Goal: Task Accomplishment & Management: Complete application form

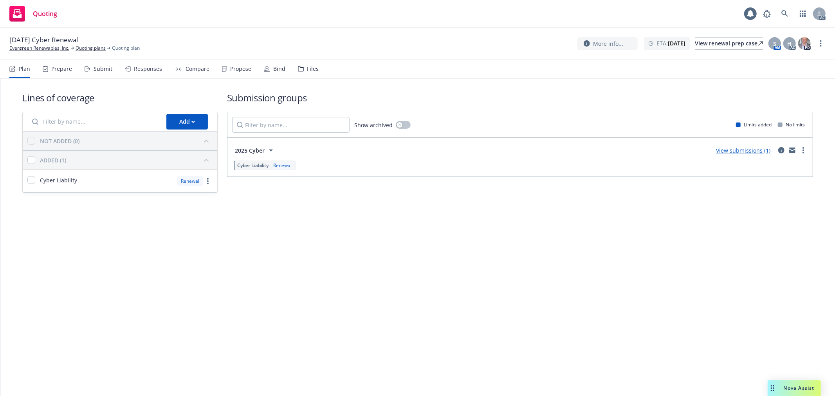
click at [98, 66] on div "Submit" at bounding box center [103, 69] width 19 height 6
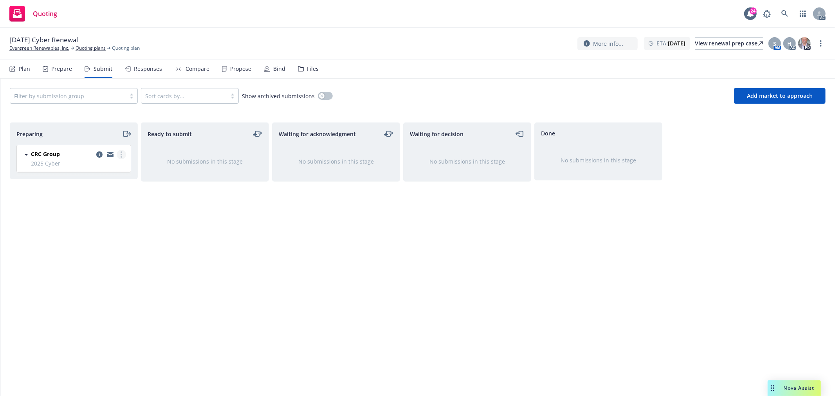
click at [120, 154] on link "more" at bounding box center [121, 154] width 9 height 9
click at [104, 186] on span "Log acknowledgement" at bounding box center [85, 186] width 77 height 7
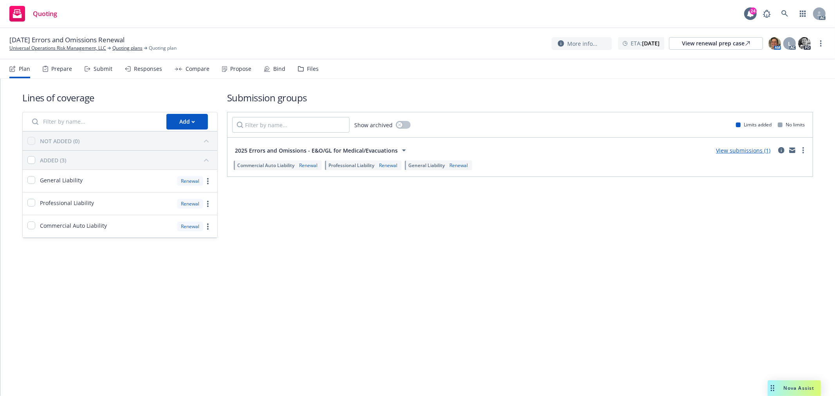
click at [108, 69] on div "Submit" at bounding box center [103, 69] width 19 height 6
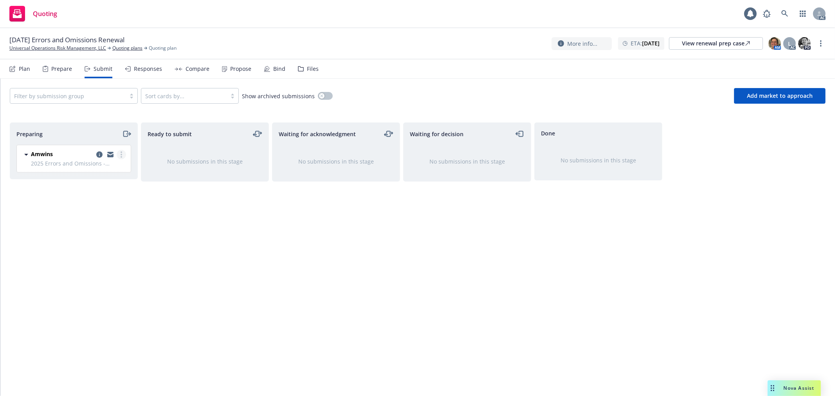
click at [121, 155] on icon "more" at bounding box center [122, 155] width 2 height 6
click at [101, 185] on span "Log acknowledgement" at bounding box center [85, 186] width 77 height 7
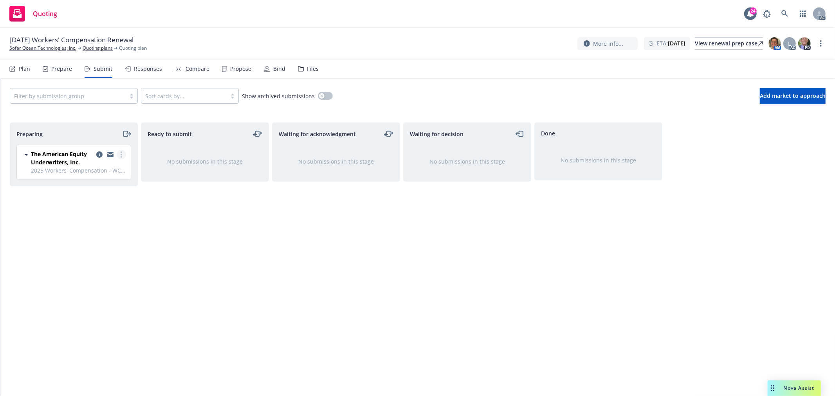
click at [123, 152] on link "more" at bounding box center [121, 154] width 9 height 9
click at [115, 184] on span "Log acknowledgement" at bounding box center [85, 186] width 77 height 7
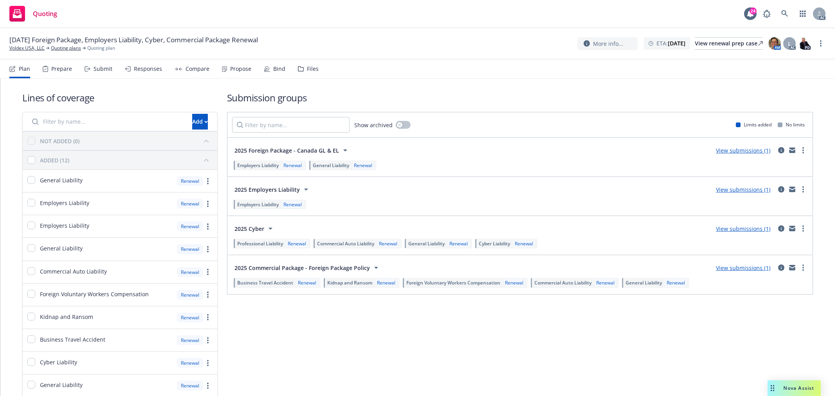
click at [95, 68] on div "Submit" at bounding box center [103, 69] width 19 height 6
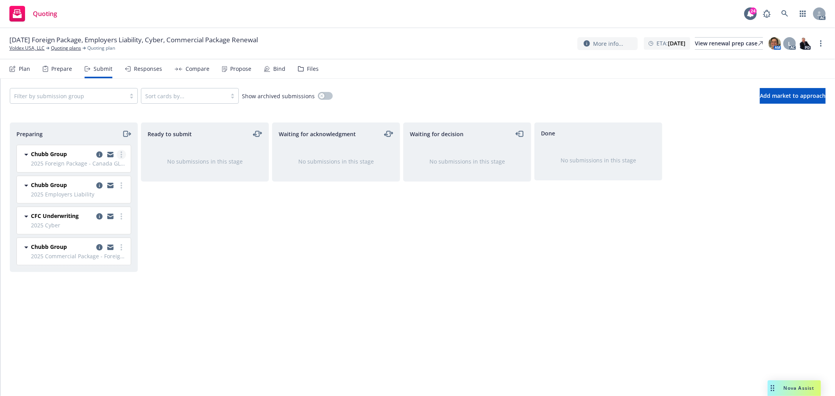
click at [122, 152] on link "more" at bounding box center [121, 154] width 9 height 9
click at [108, 184] on span "Log acknowledgement" at bounding box center [85, 186] width 77 height 7
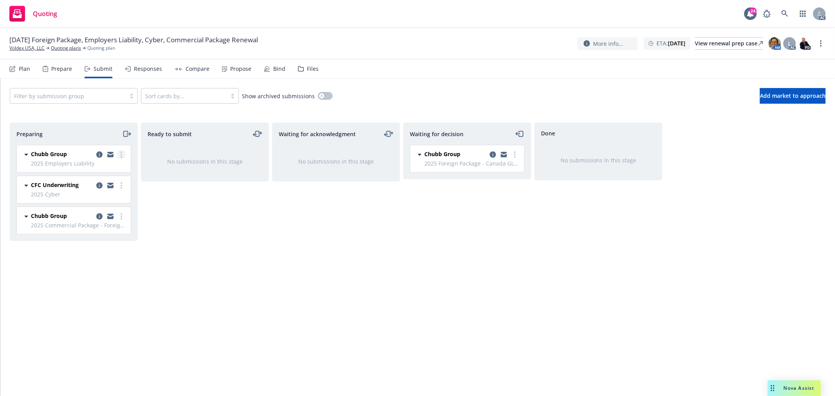
click at [121, 157] on circle "more" at bounding box center [122, 157] width 2 height 2
click at [114, 182] on link "Log acknowledgement" at bounding box center [86, 187] width 78 height 16
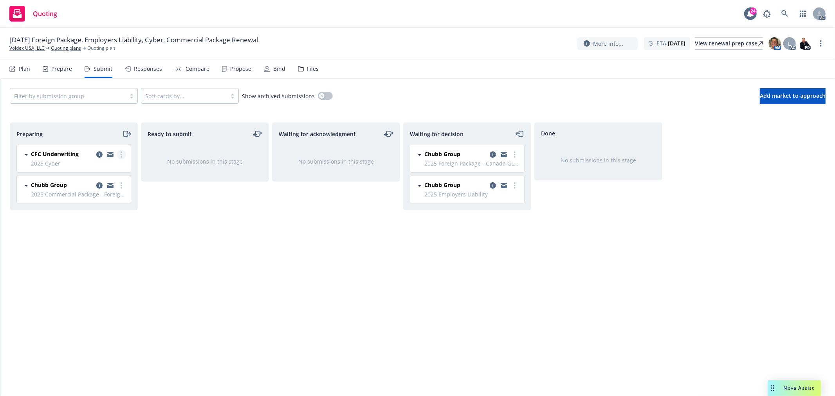
click at [121, 157] on circle "more" at bounding box center [122, 157] width 2 height 2
click at [97, 189] on span "Log acknowledgement" at bounding box center [85, 186] width 77 height 7
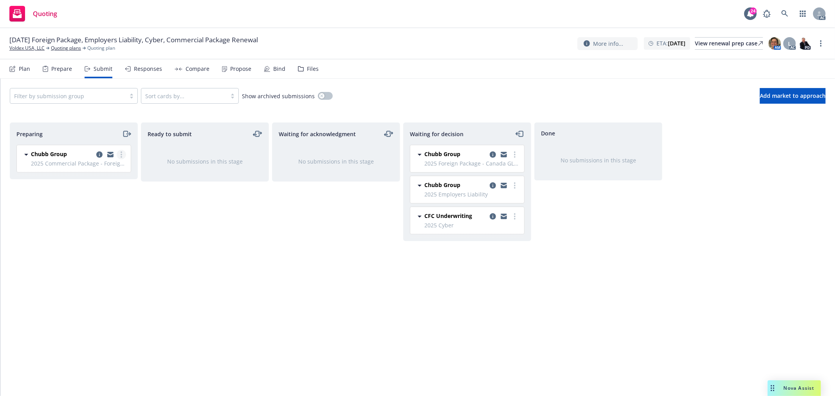
click at [121, 154] on circle "more" at bounding box center [122, 155] width 2 height 2
click at [104, 188] on span "Log acknowledgement" at bounding box center [85, 186] width 77 height 7
